Goal: Find specific page/section: Find specific page/section

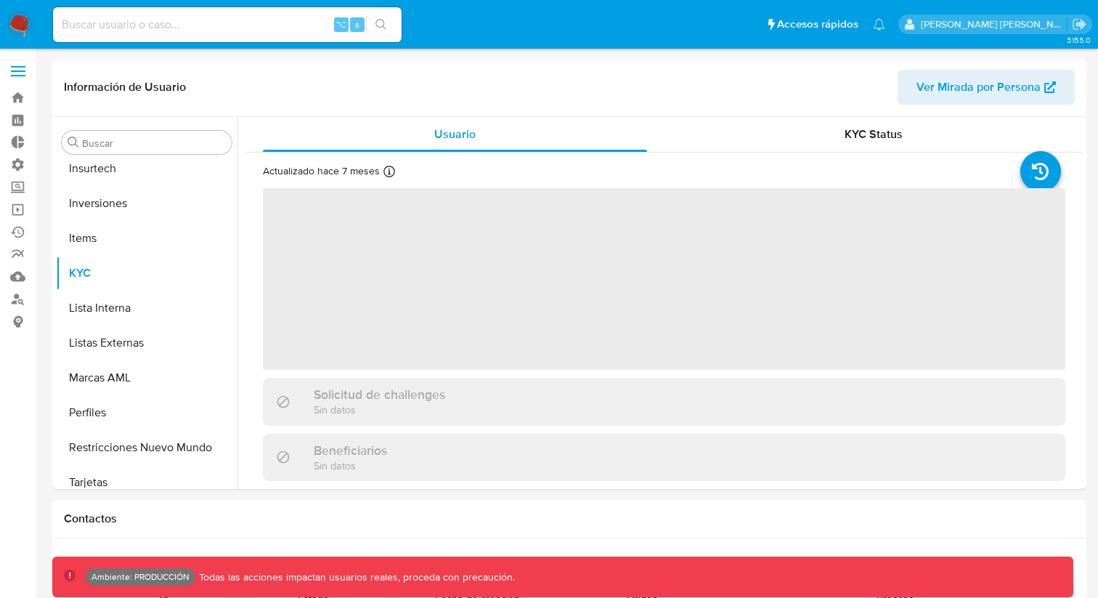
scroll to position [683, 0]
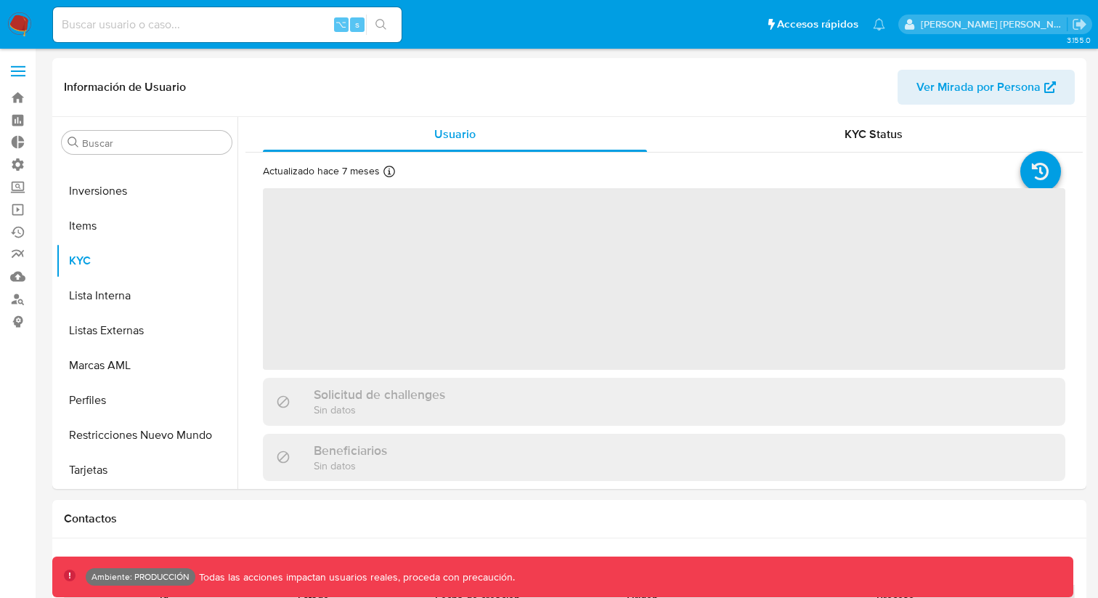
click at [230, 22] on input at bounding box center [227, 24] width 349 height 19
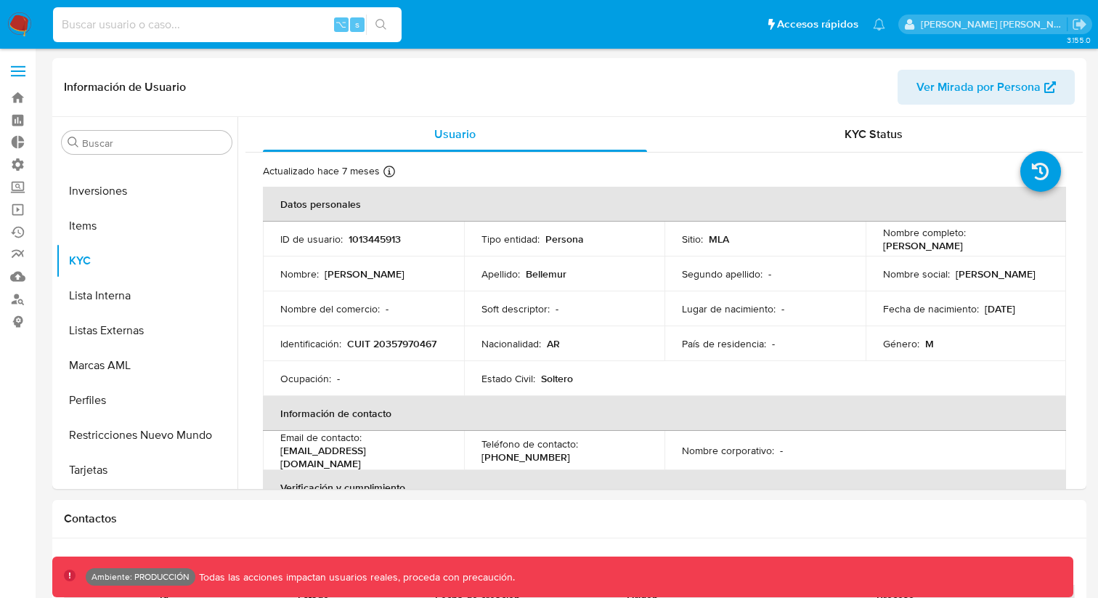
paste input "1258588091"
type input "1258588091"
select select "10"
type input "1258588091"
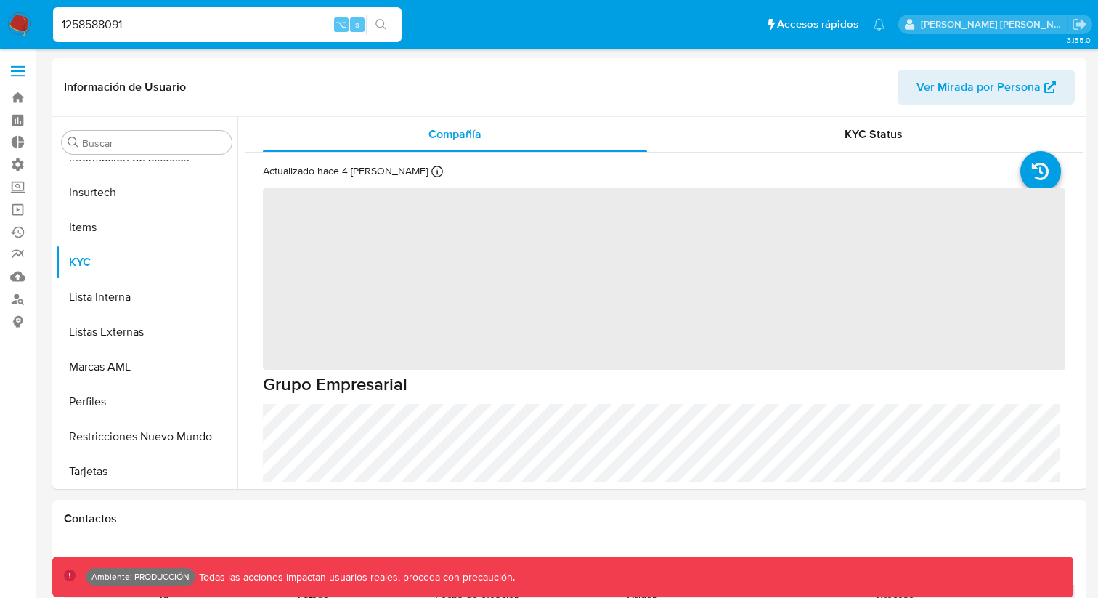
scroll to position [614, 0]
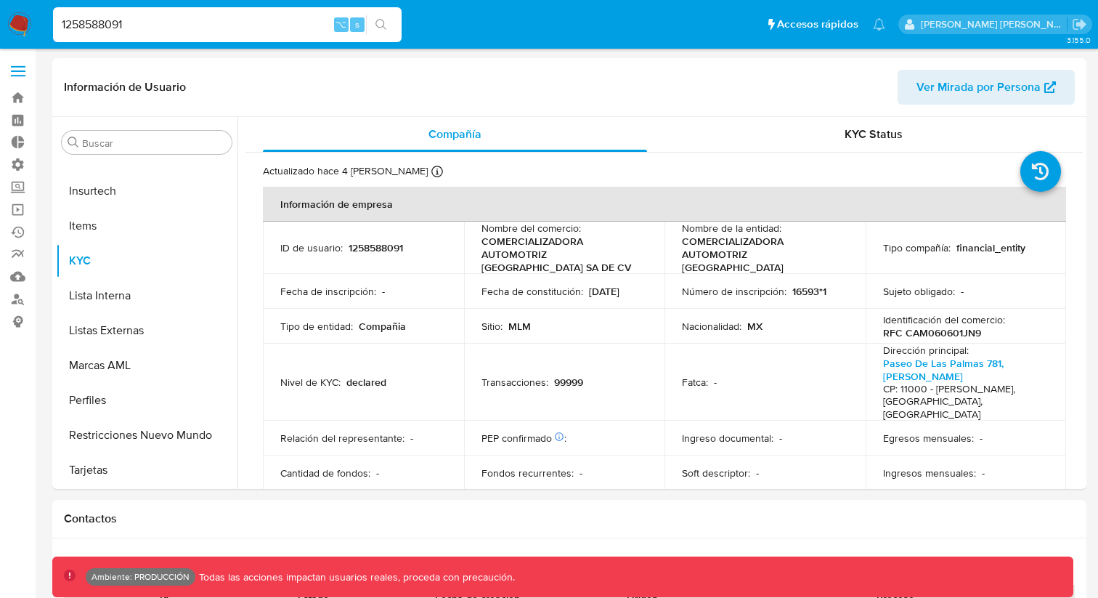
select select "10"
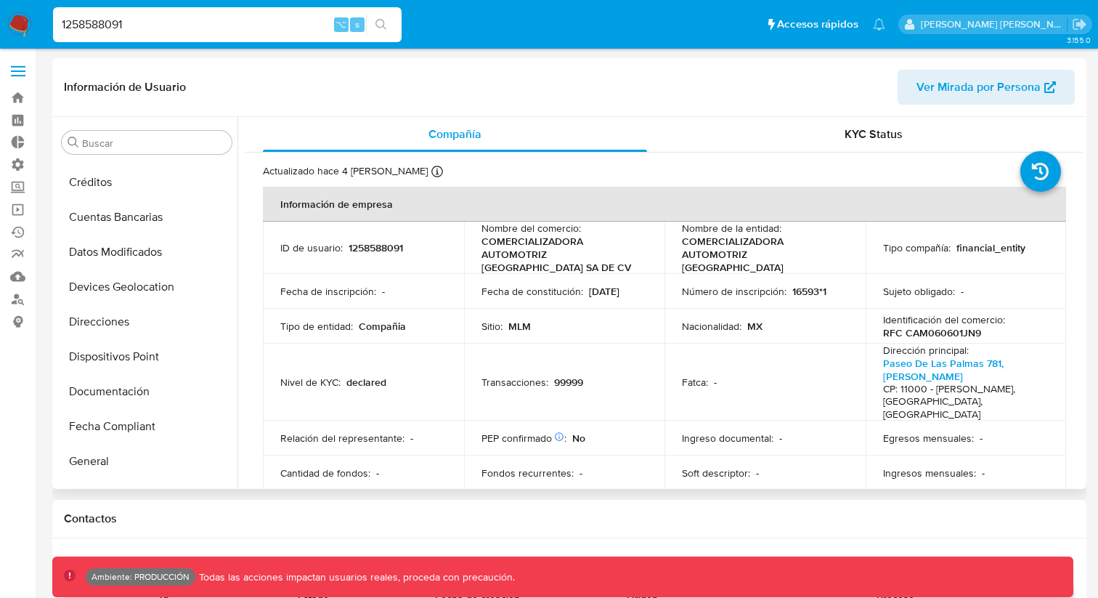
scroll to position [110, 0]
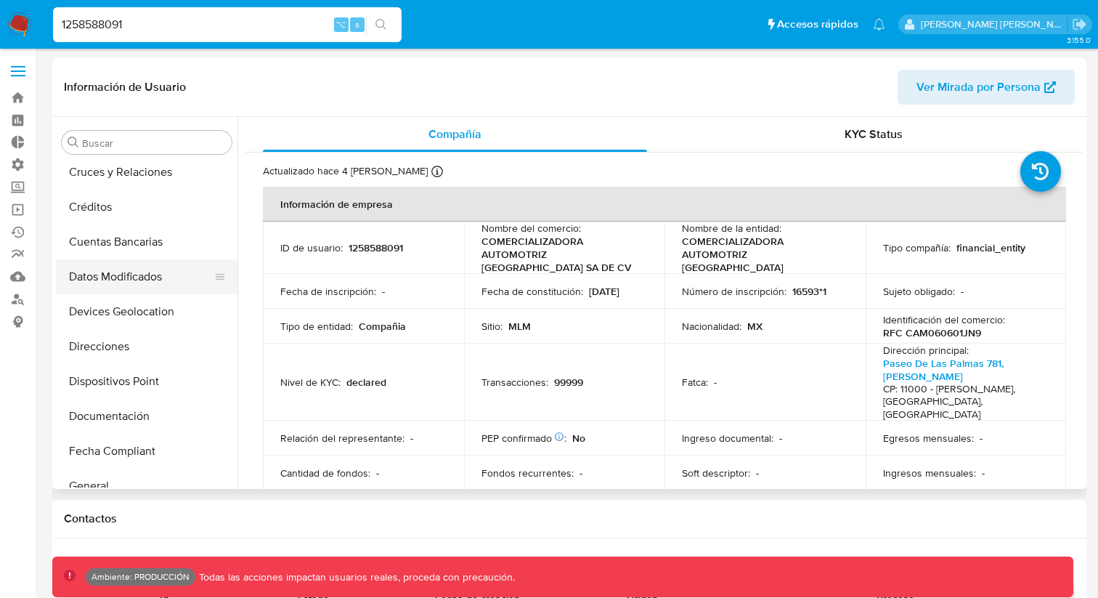
click at [131, 273] on button "Datos Modificados" at bounding box center [141, 276] width 170 height 35
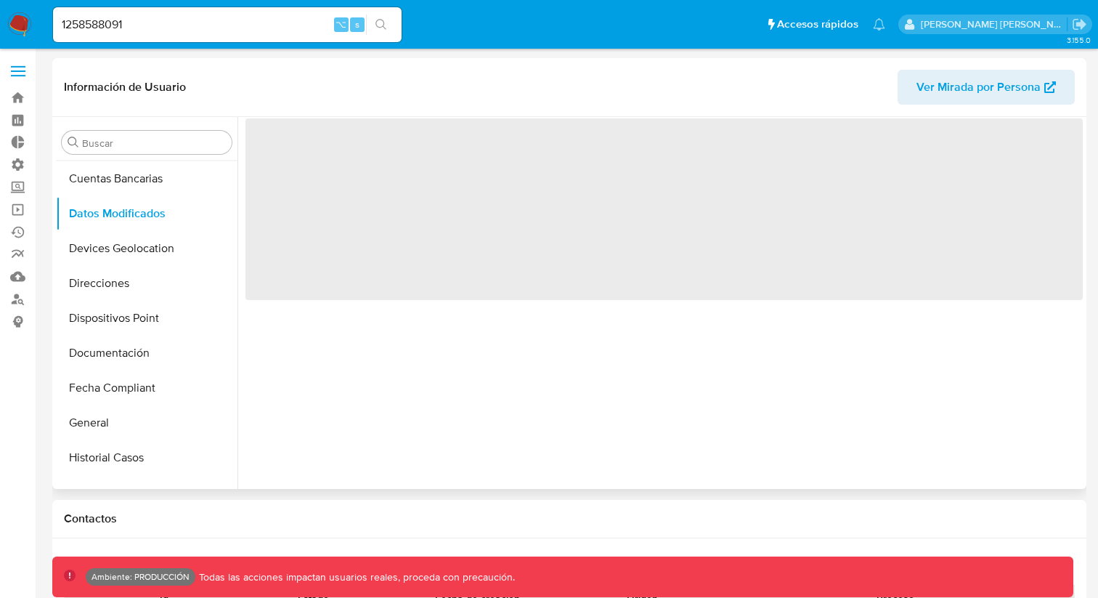
scroll to position [187, 0]
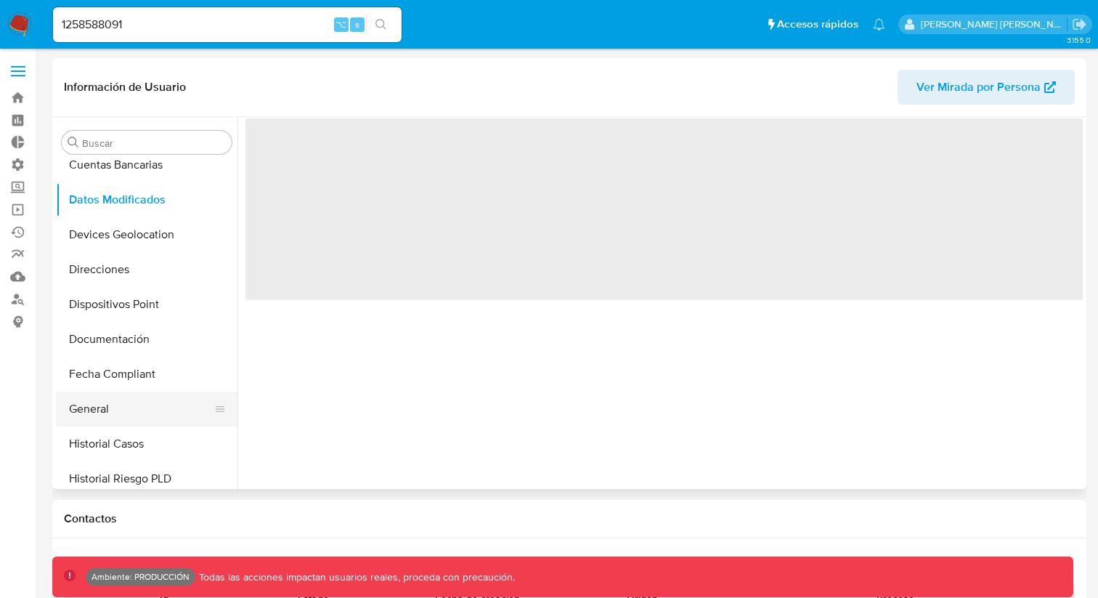
click at [105, 398] on button "General" at bounding box center [141, 408] width 170 height 35
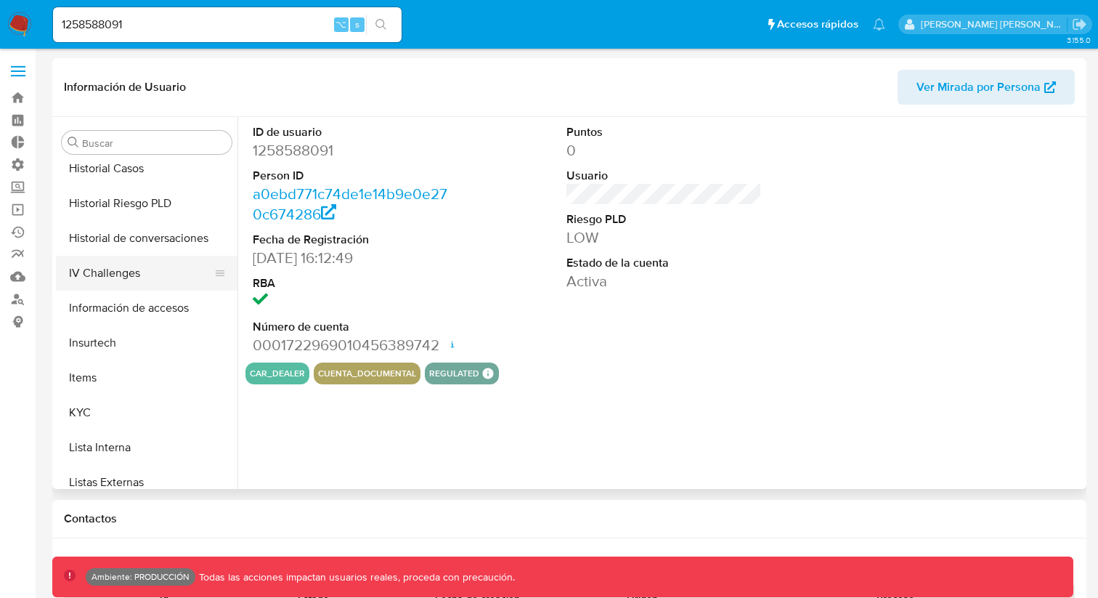
scroll to position [469, 0]
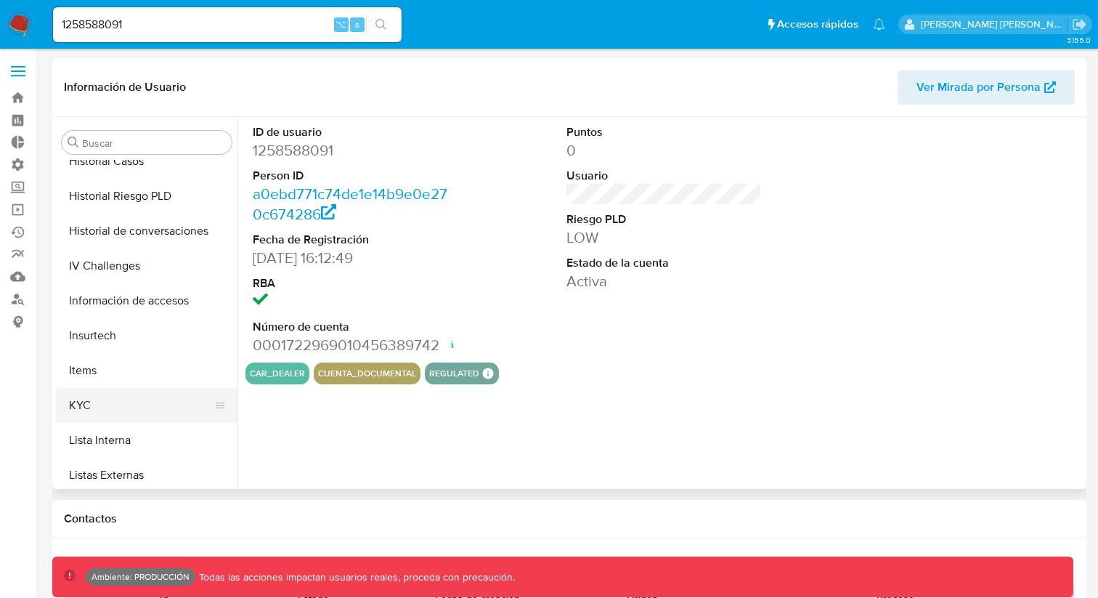
click at [99, 402] on button "KYC" at bounding box center [141, 405] width 170 height 35
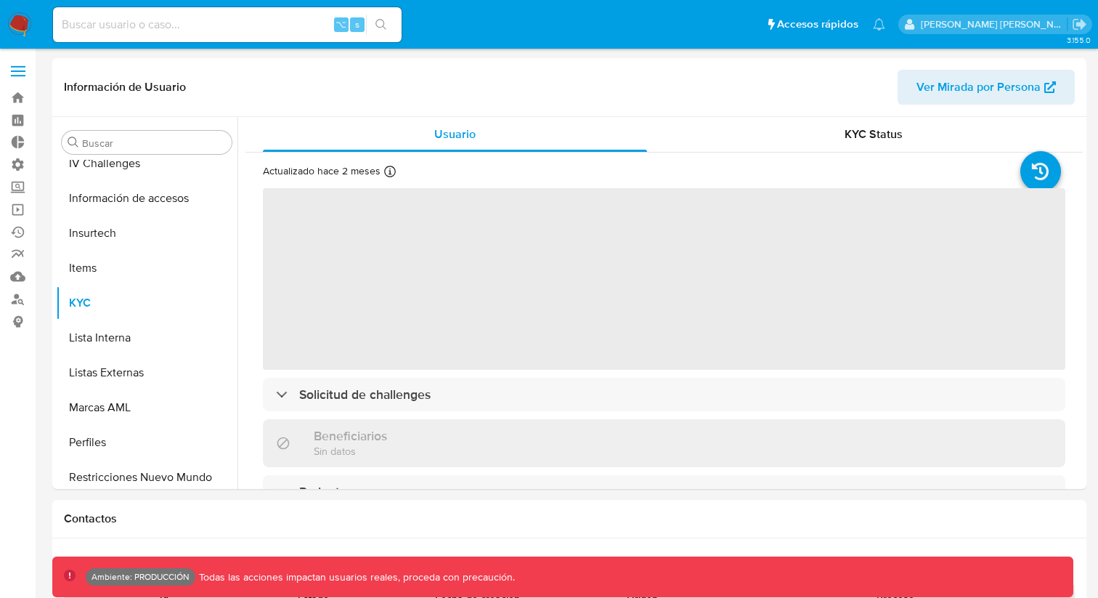
scroll to position [649, 0]
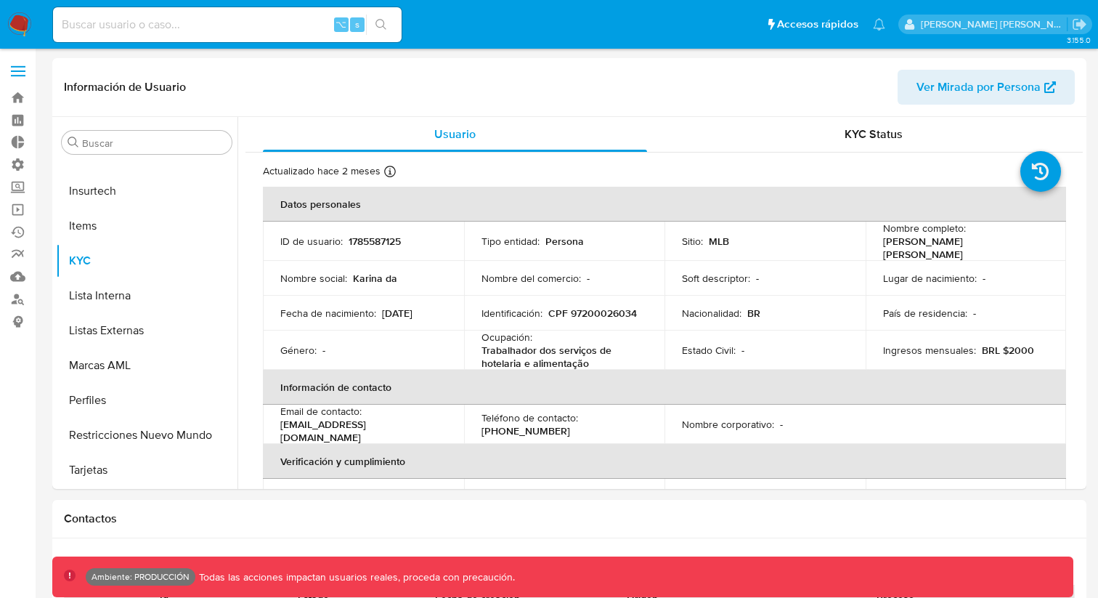
select select "10"
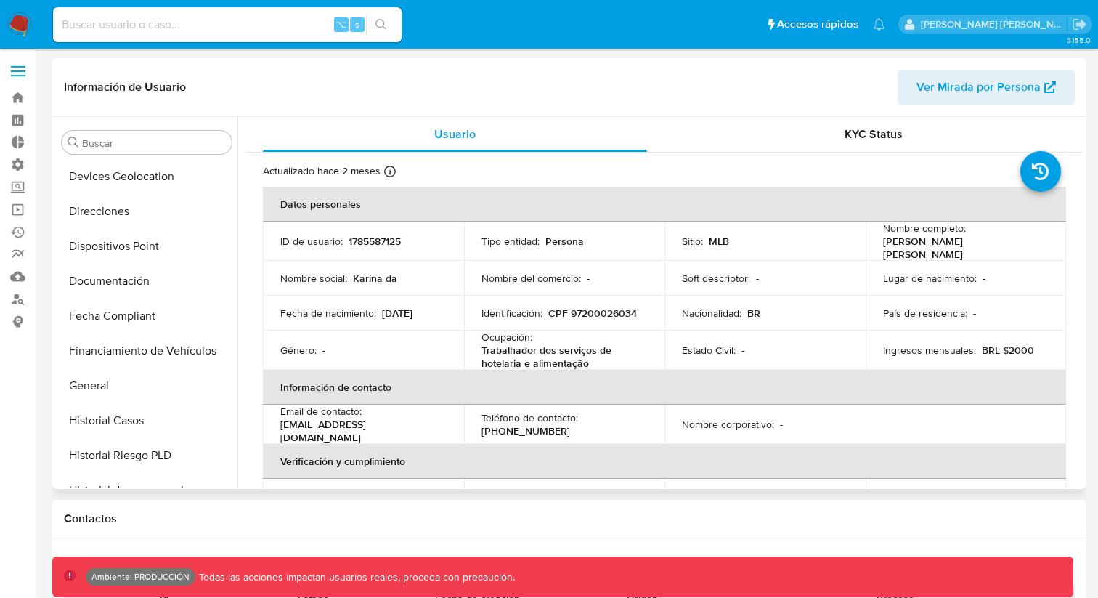
scroll to position [261, 0]
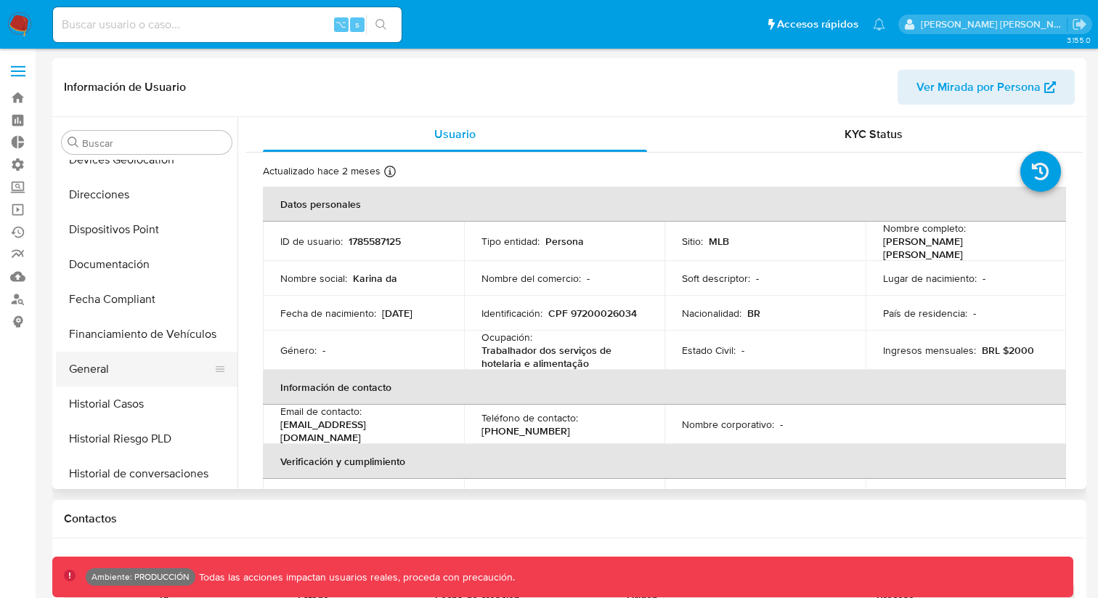
click at [102, 364] on button "General" at bounding box center [141, 368] width 170 height 35
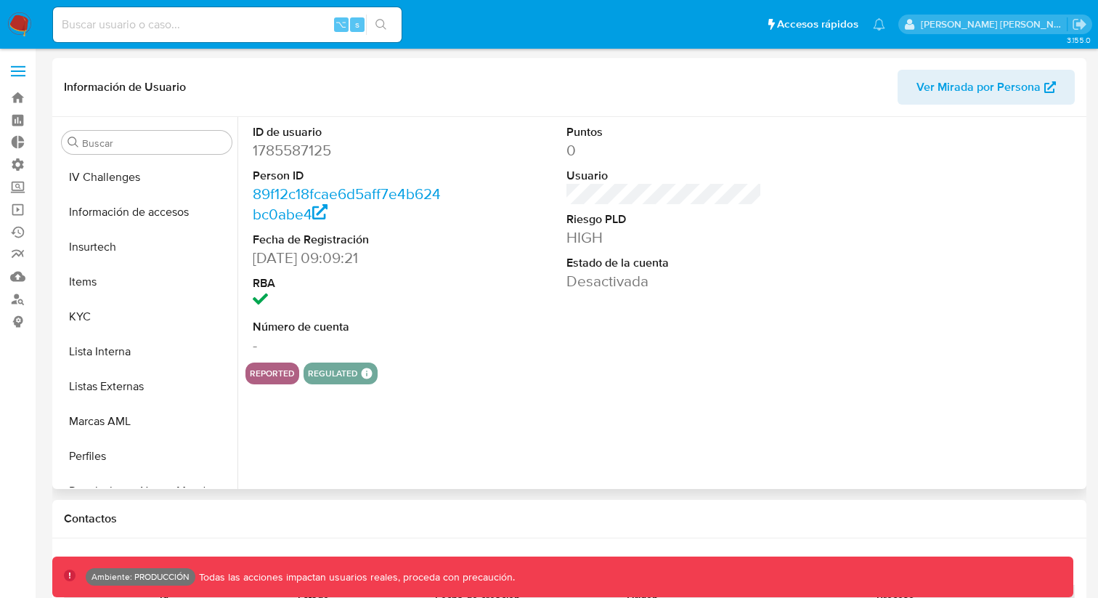
scroll to position [611, 0]
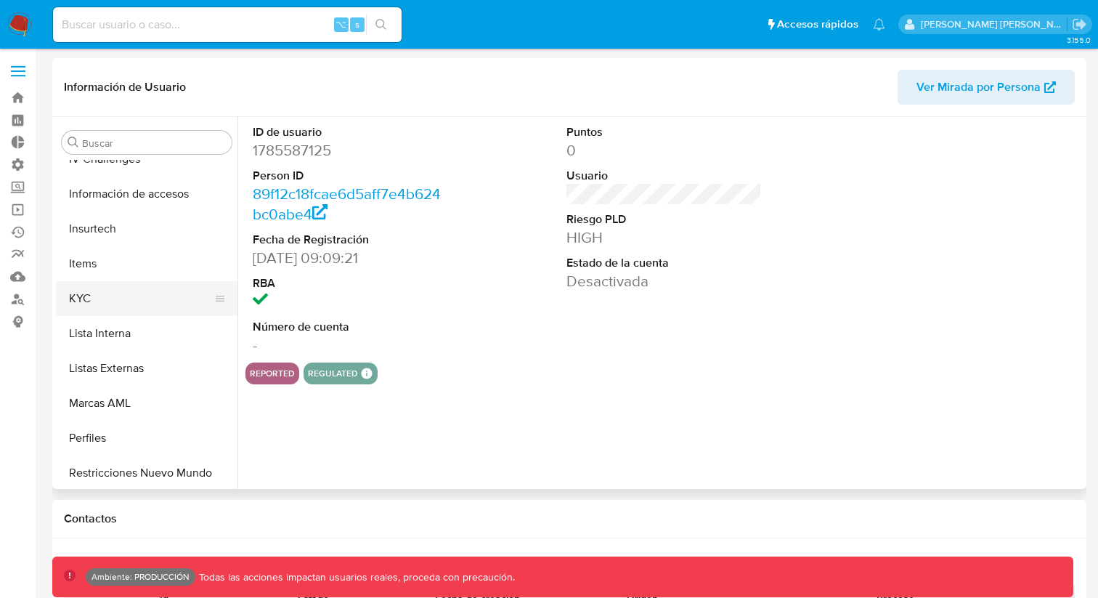
click at [107, 298] on button "KYC" at bounding box center [141, 298] width 170 height 35
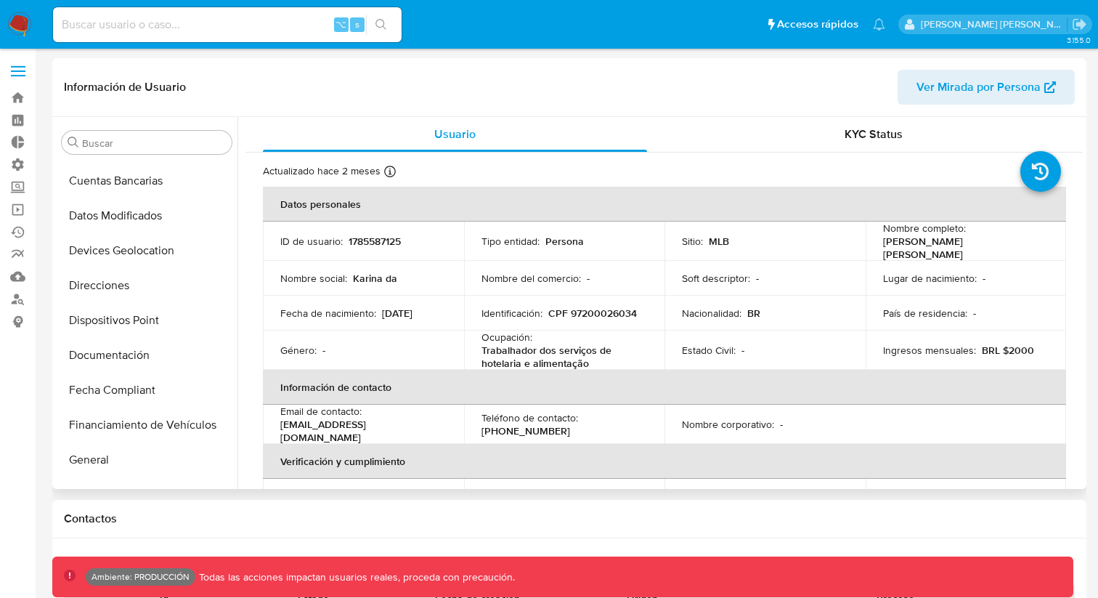
scroll to position [157, 0]
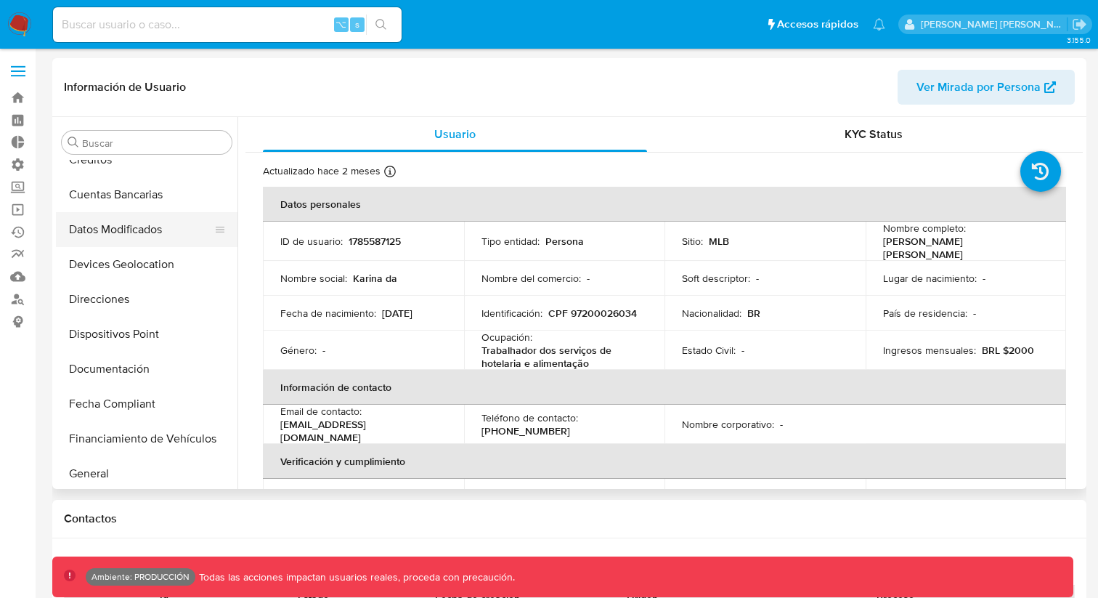
click at [123, 228] on button "Datos Modificados" at bounding box center [141, 229] width 170 height 35
